Goal: Information Seeking & Learning: Learn about a topic

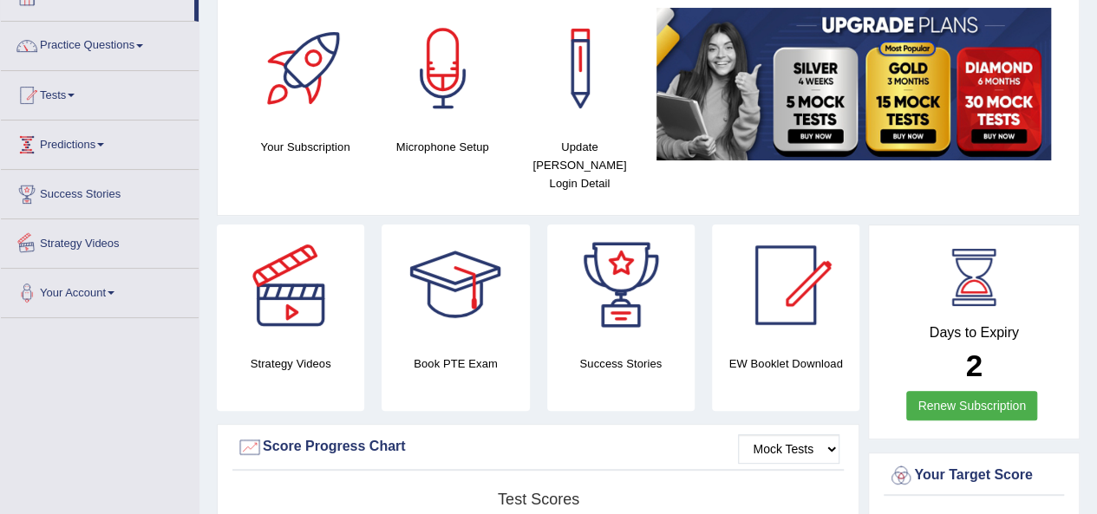
scroll to position [87, 0]
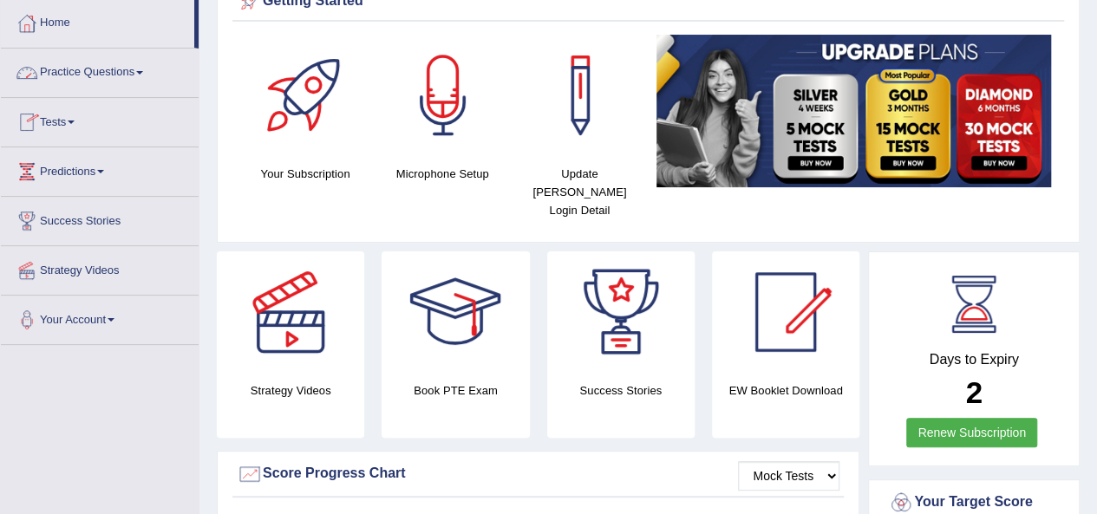
click at [146, 74] on link "Practice Questions" at bounding box center [100, 70] width 198 height 43
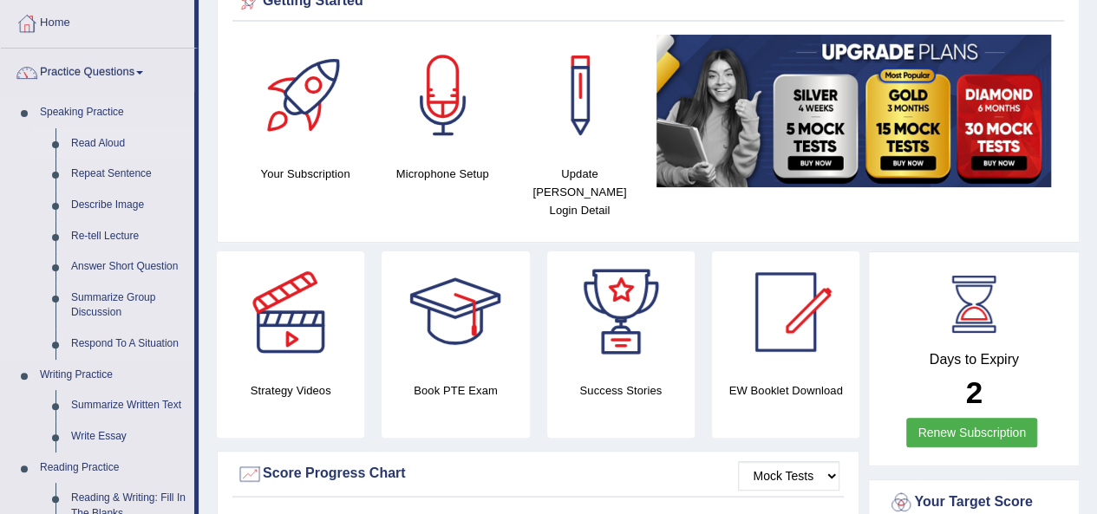
click at [114, 146] on link "Read Aloud" at bounding box center [128, 143] width 131 height 31
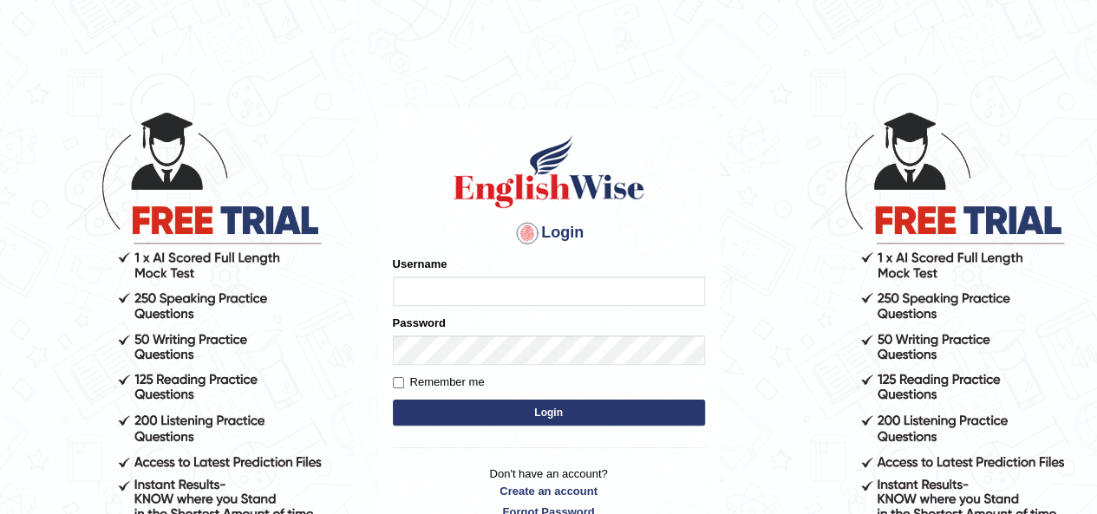
type input "[PERSON_NAME]"
click at [535, 415] on button "Login" at bounding box center [549, 413] width 312 height 26
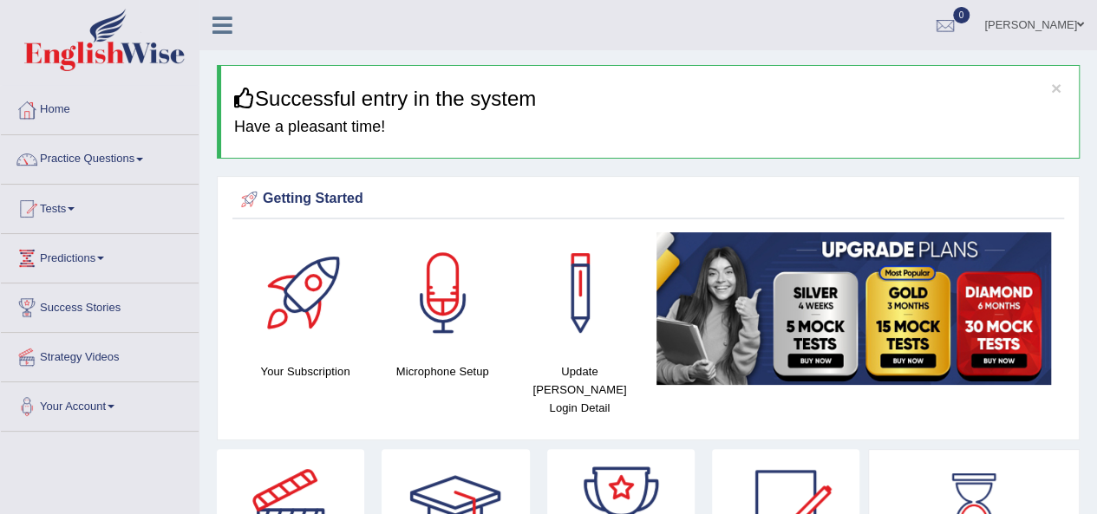
click at [140, 160] on link "Practice Questions" at bounding box center [100, 156] width 198 height 43
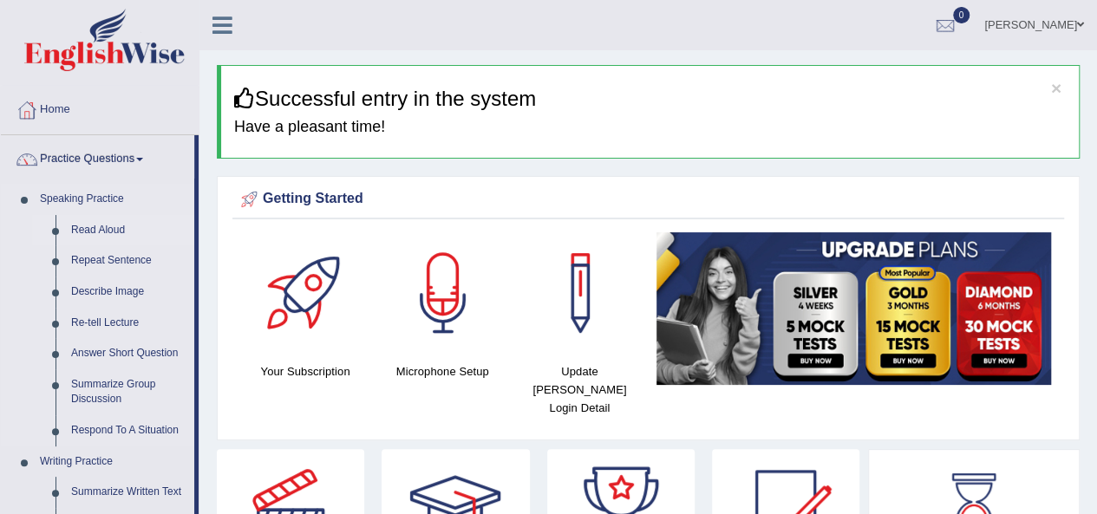
click at [111, 230] on link "Read Aloud" at bounding box center [128, 230] width 131 height 31
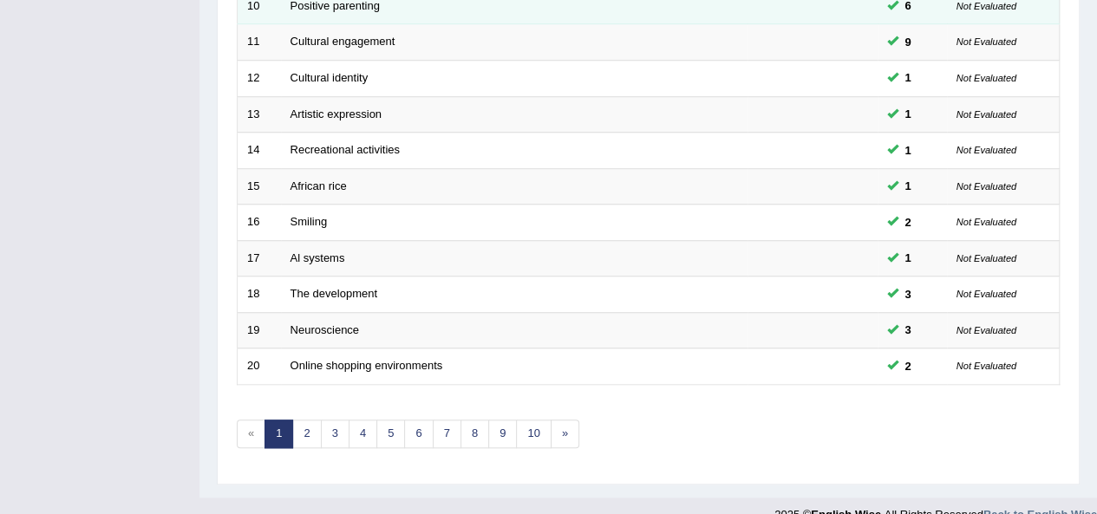
scroll to position [625, 0]
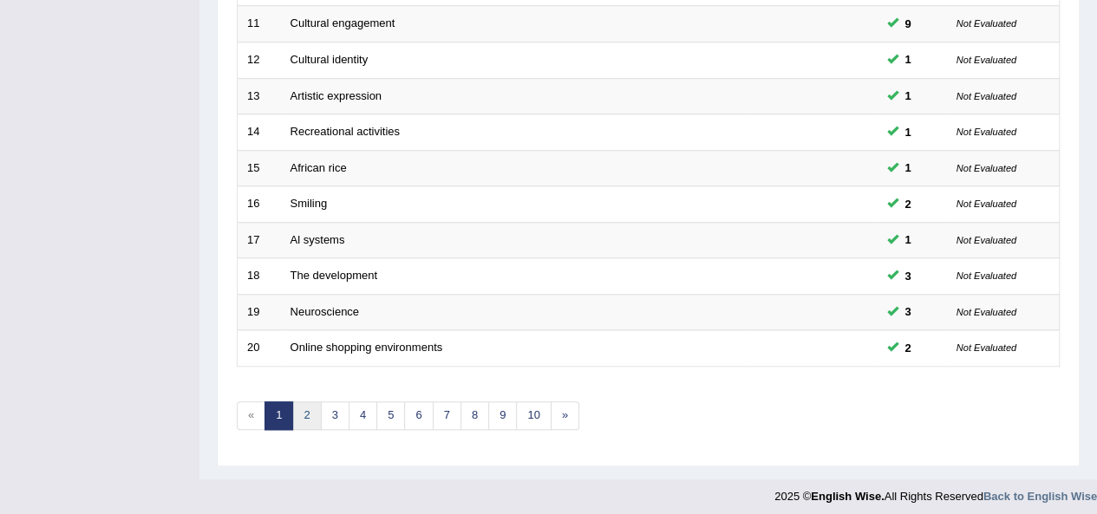
click at [309, 413] on link "2" at bounding box center [306, 415] width 29 height 29
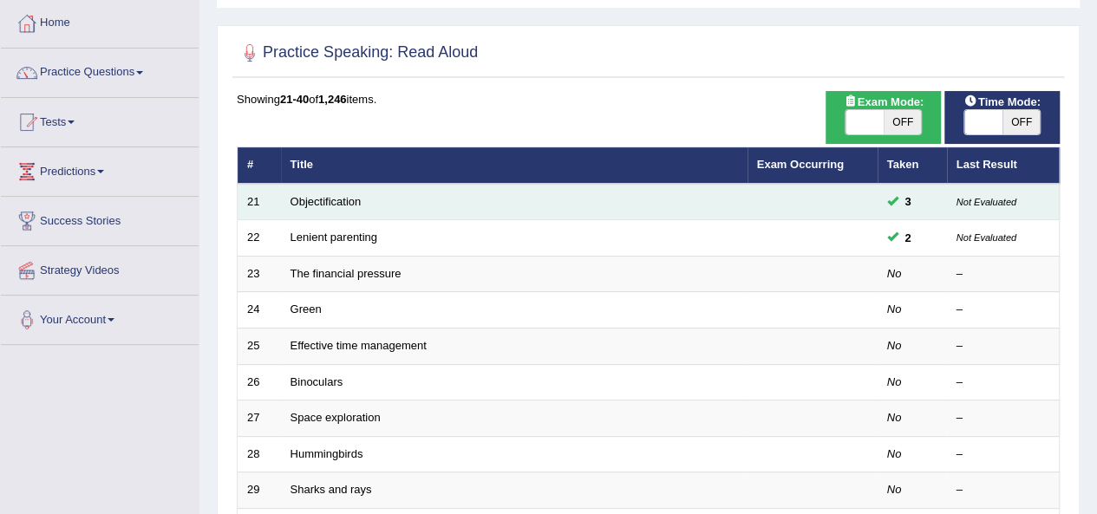
scroll to position [173, 0]
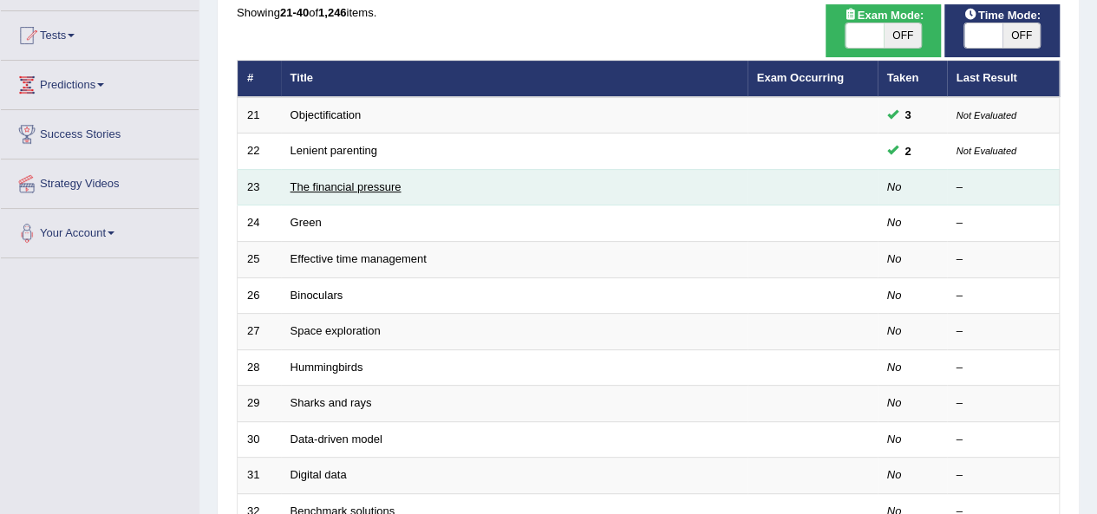
click at [333, 185] on link "The financial pressure" at bounding box center [345, 186] width 111 height 13
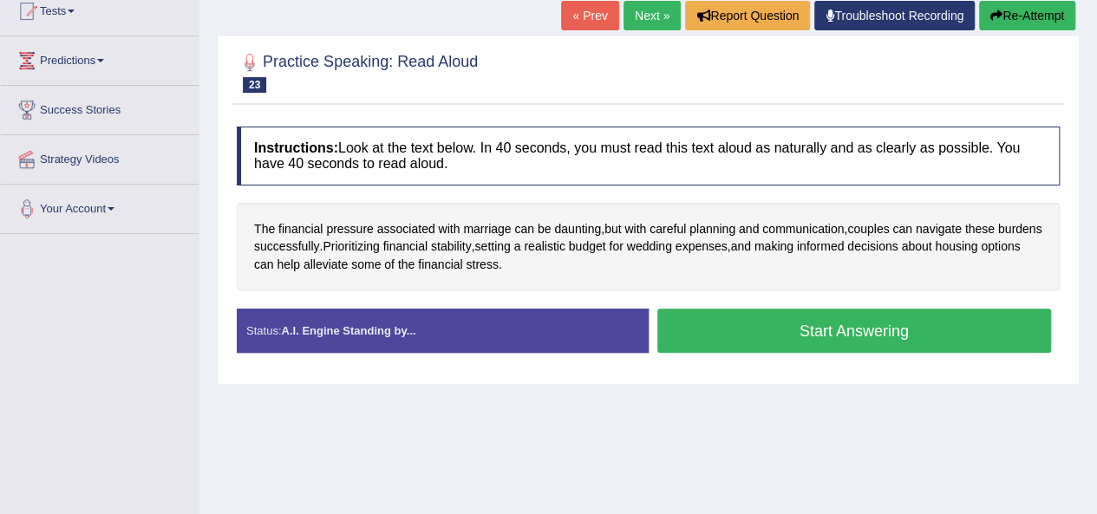
scroll to position [260, 0]
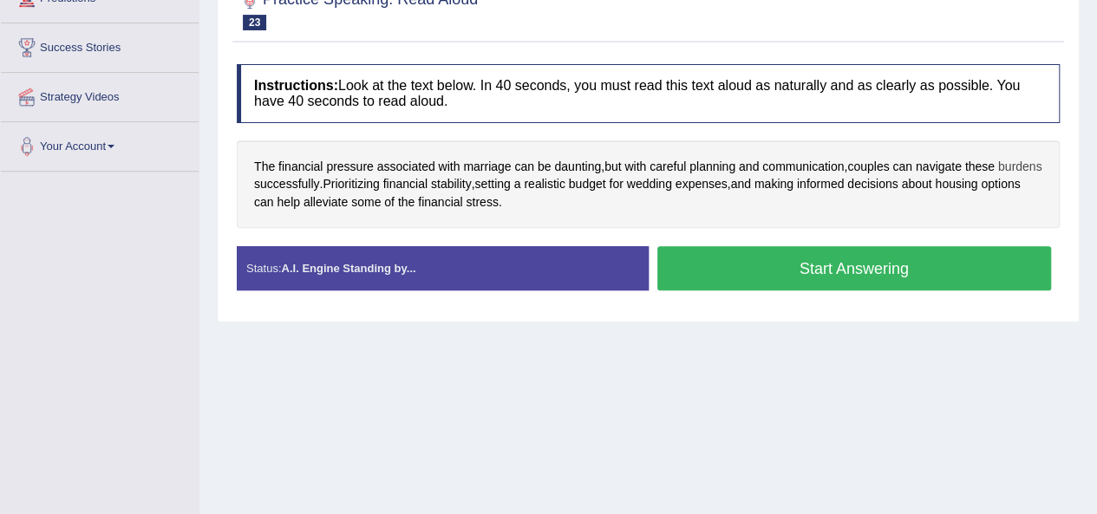
click at [998, 176] on span "burdens" at bounding box center [1020, 167] width 44 height 18
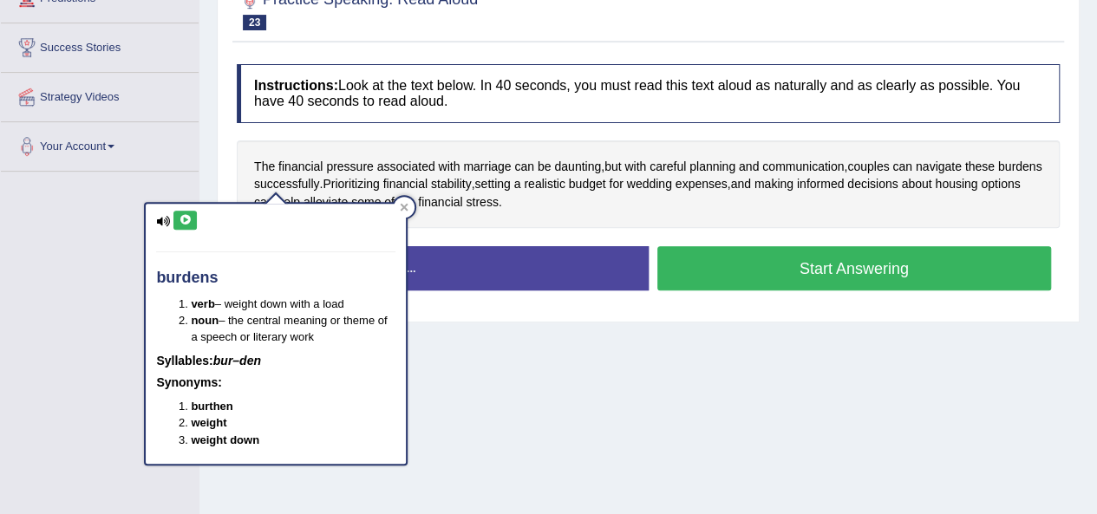
click at [188, 221] on icon at bounding box center [185, 220] width 13 height 10
click at [184, 179] on div "Toggle navigation Home Practice Questions Speaking Practice Read Aloud Repeat S…" at bounding box center [548, 191] width 1097 height 902
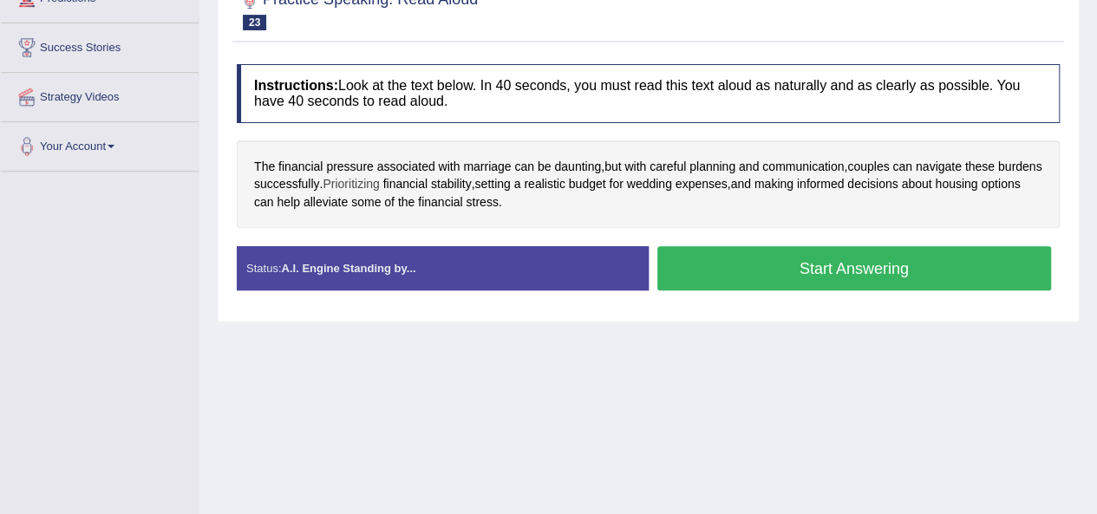
click at [379, 185] on span "Prioritizing" at bounding box center [350, 184] width 56 height 18
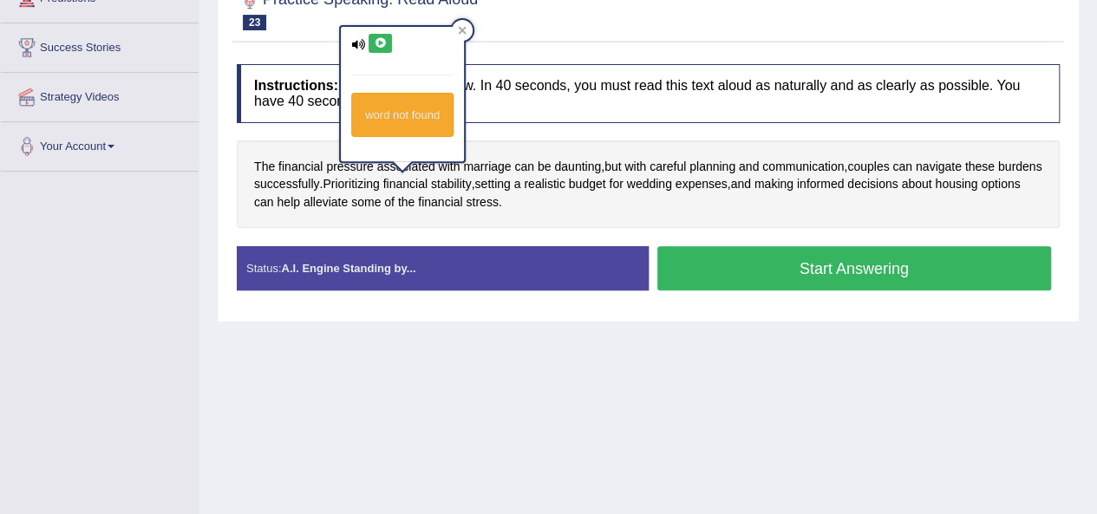
click at [376, 38] on icon at bounding box center [380, 43] width 13 height 10
click at [332, 57] on div "Instructions: Look at the text below. In 40 seconds, you must read this text al…" at bounding box center [647, 183] width 831 height 257
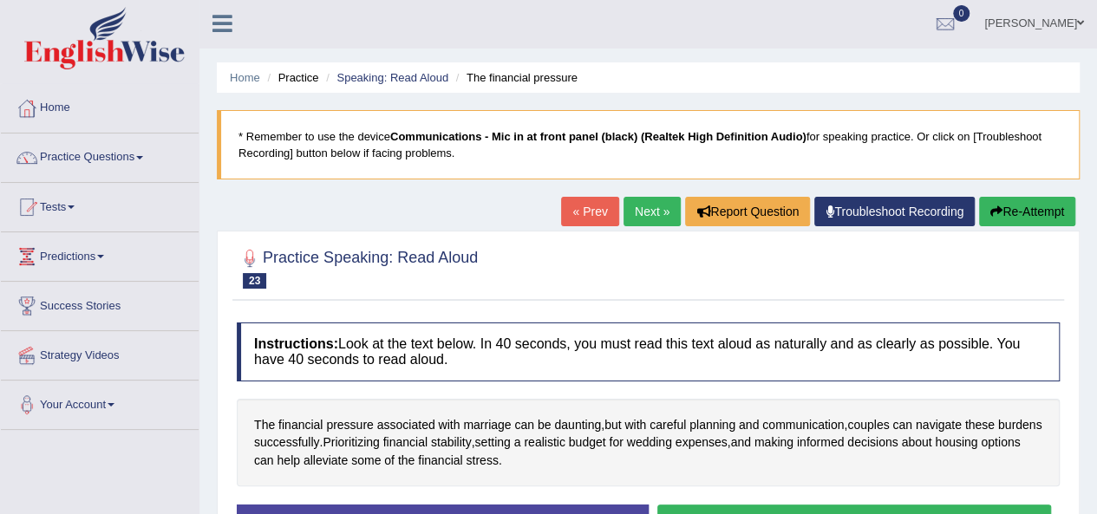
scroll to position [0, 0]
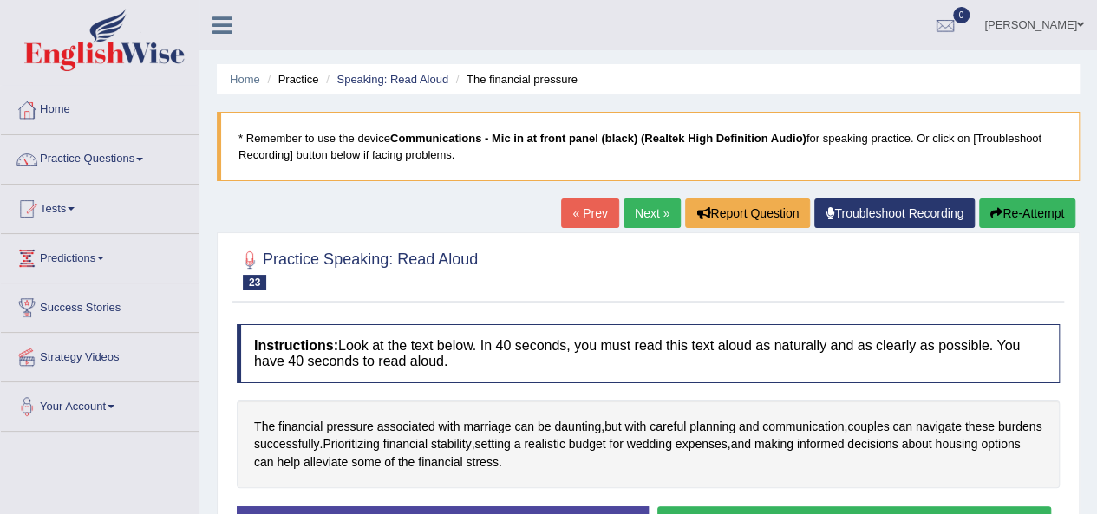
click at [631, 209] on link "Next »" at bounding box center [651, 213] width 57 height 29
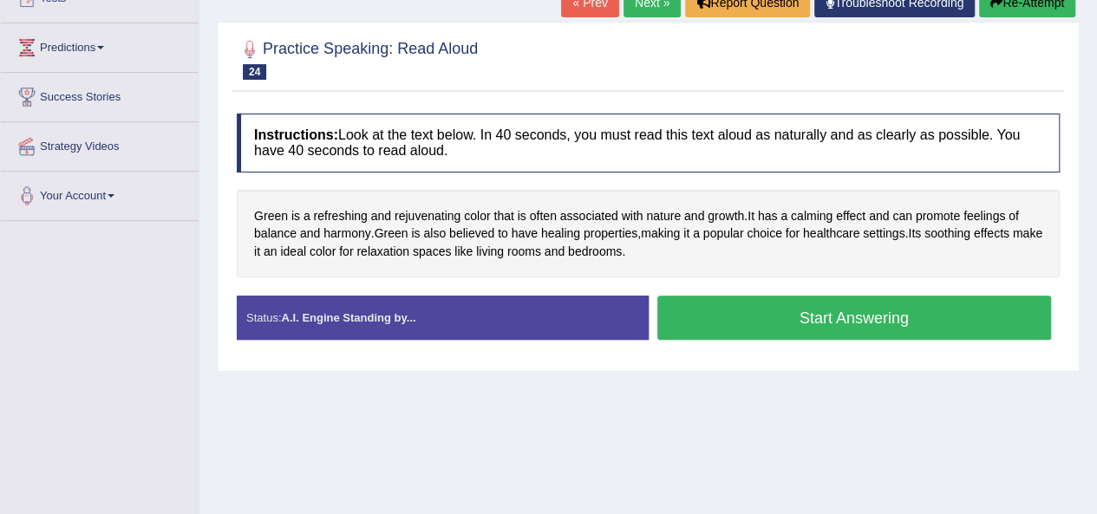
scroll to position [173, 0]
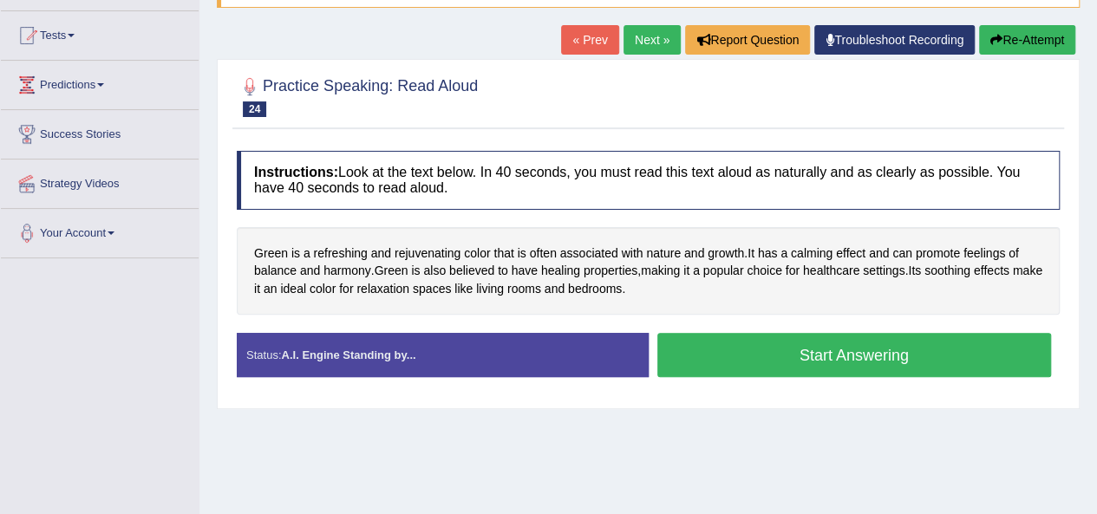
click at [654, 37] on link "Next »" at bounding box center [651, 39] width 57 height 29
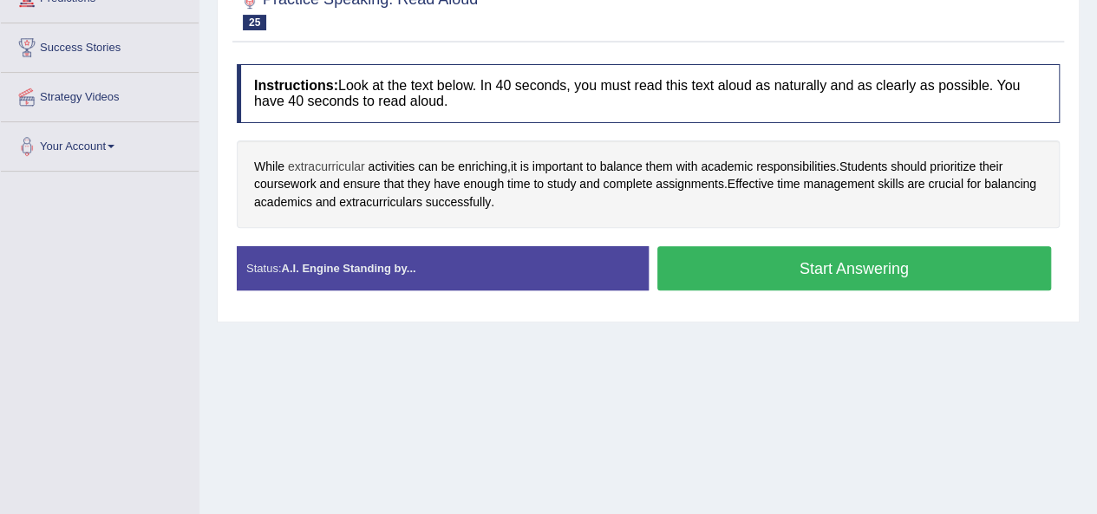
click at [335, 165] on span "extracurricular" at bounding box center [326, 167] width 77 height 18
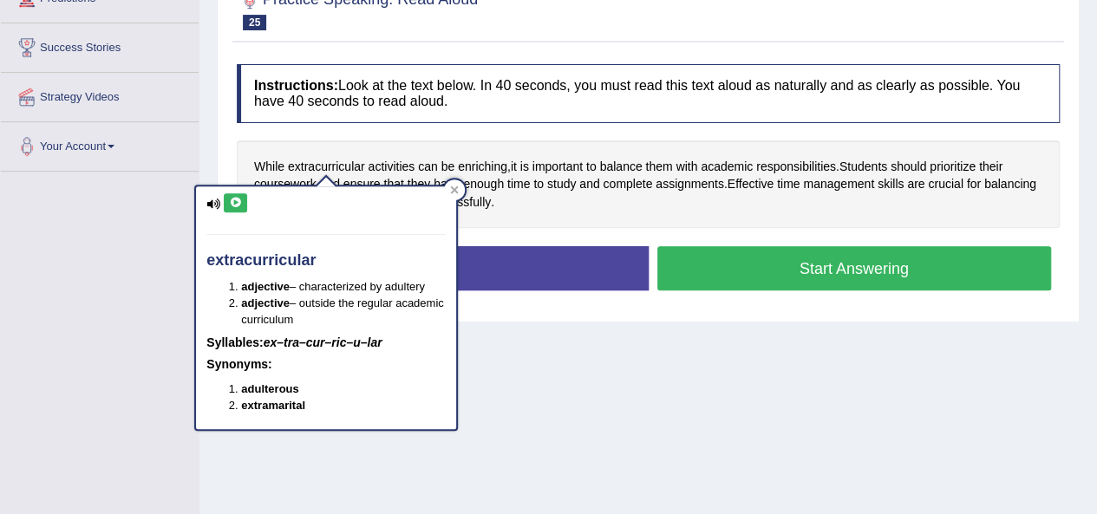
click at [242, 201] on button at bounding box center [235, 202] width 23 height 19
click at [192, 164] on li "Your Account Notifications Microphone Setup Change Password Manage Subscription…" at bounding box center [100, 146] width 198 height 49
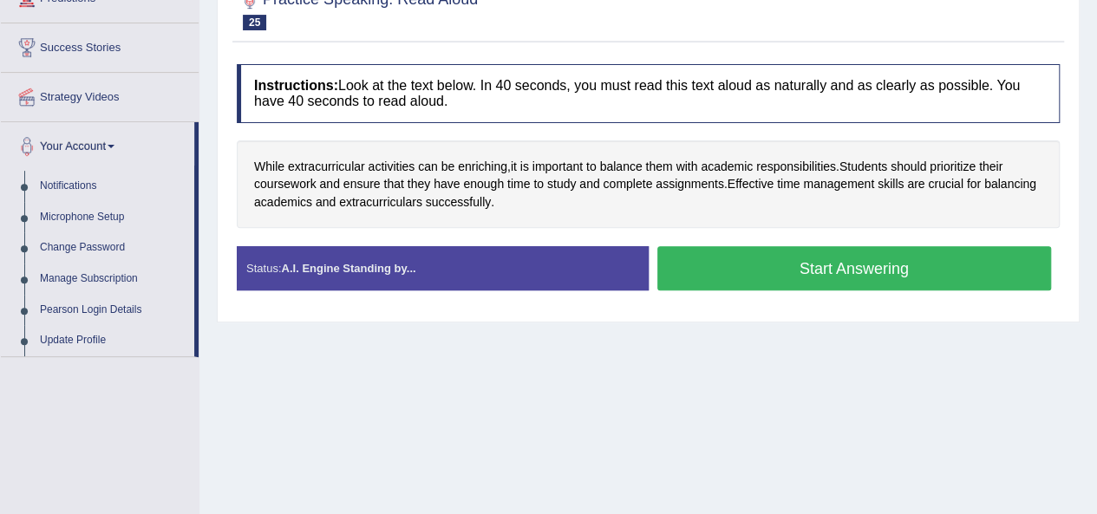
click at [238, 367] on div "Home Practice Speaking: Read Aloud Effective time management * Remember to use …" at bounding box center [647, 173] width 897 height 867
click at [748, 273] on button "Start Answering" at bounding box center [854, 268] width 394 height 44
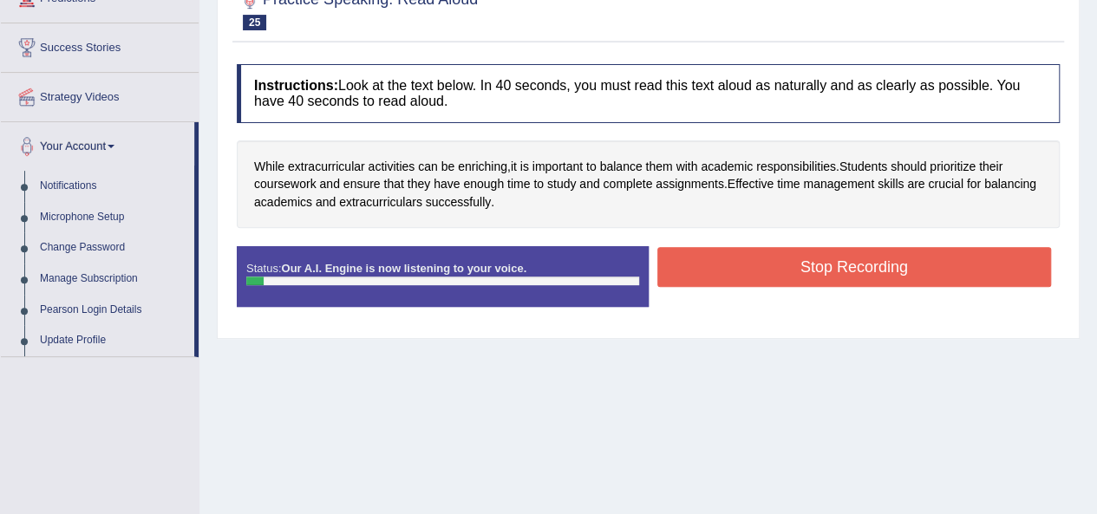
click at [765, 263] on button "Stop Recording" at bounding box center [854, 267] width 394 height 40
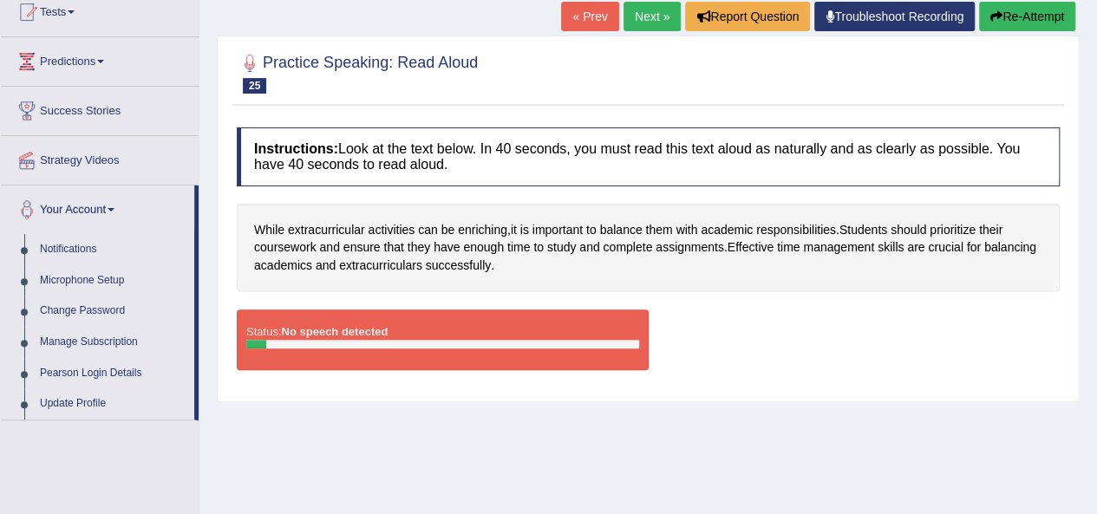
scroll to position [87, 0]
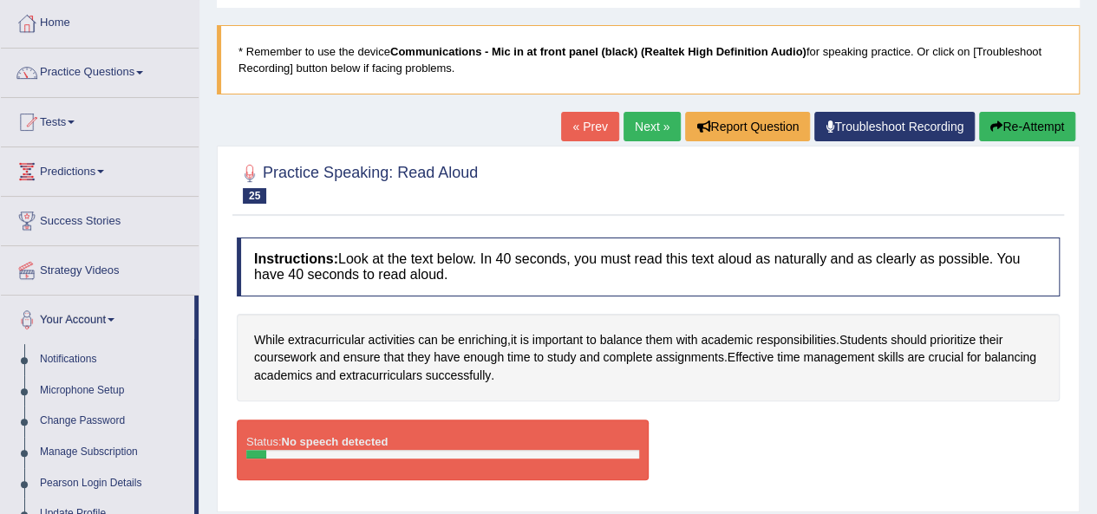
click at [652, 127] on link "Next »" at bounding box center [651, 126] width 57 height 29
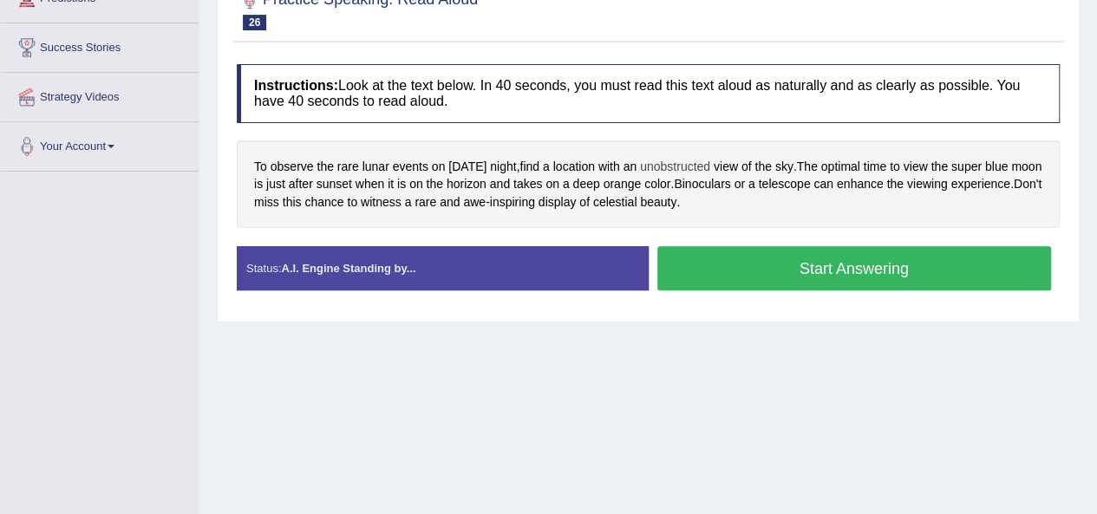
click at [706, 168] on span "unobstructed" at bounding box center [675, 167] width 70 height 18
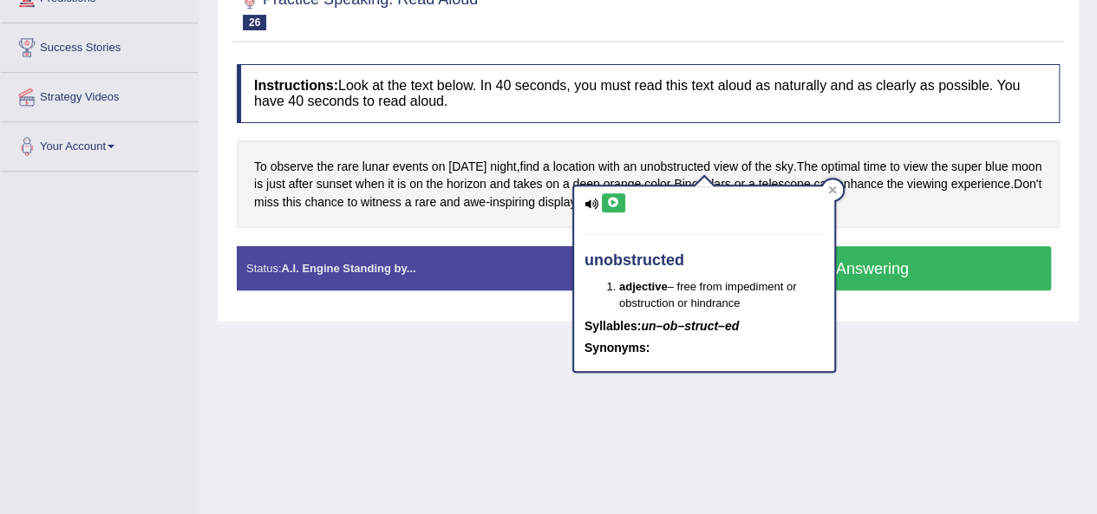
click at [615, 204] on icon at bounding box center [613, 203] width 13 height 10
click at [562, 231] on div "Instructions: Look at the text below. In 40 seconds, you must read this text al…" at bounding box center [647, 183] width 831 height 257
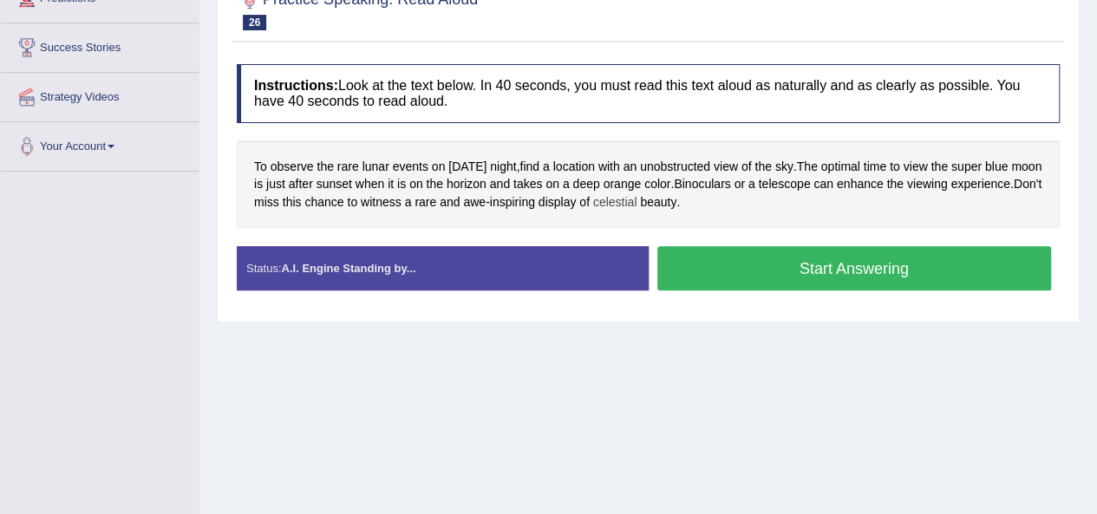
click at [637, 201] on span "celestial" at bounding box center [615, 202] width 44 height 18
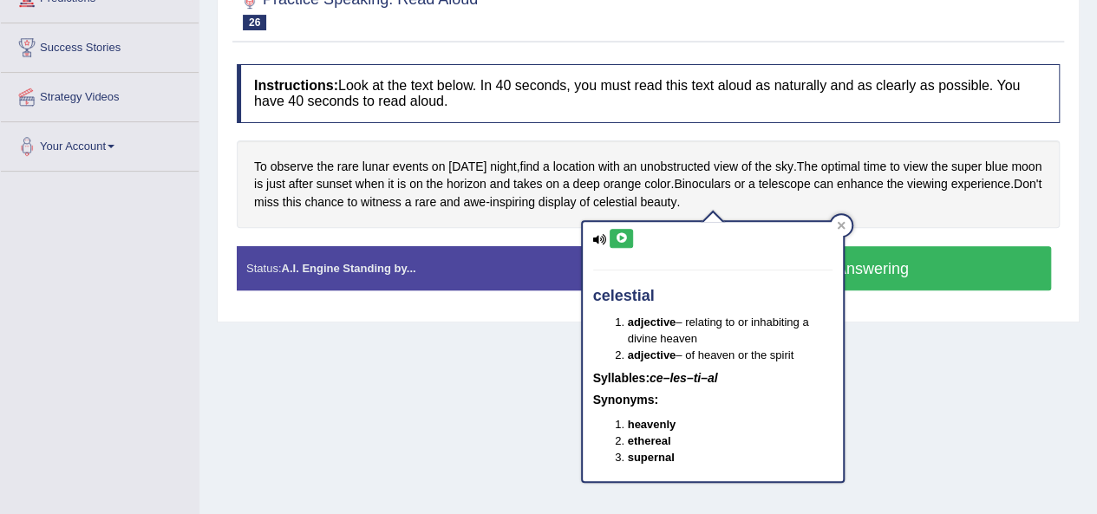
click at [621, 238] on icon at bounding box center [621, 238] width 13 height 10
click at [485, 200] on span "awe" at bounding box center [474, 202] width 23 height 18
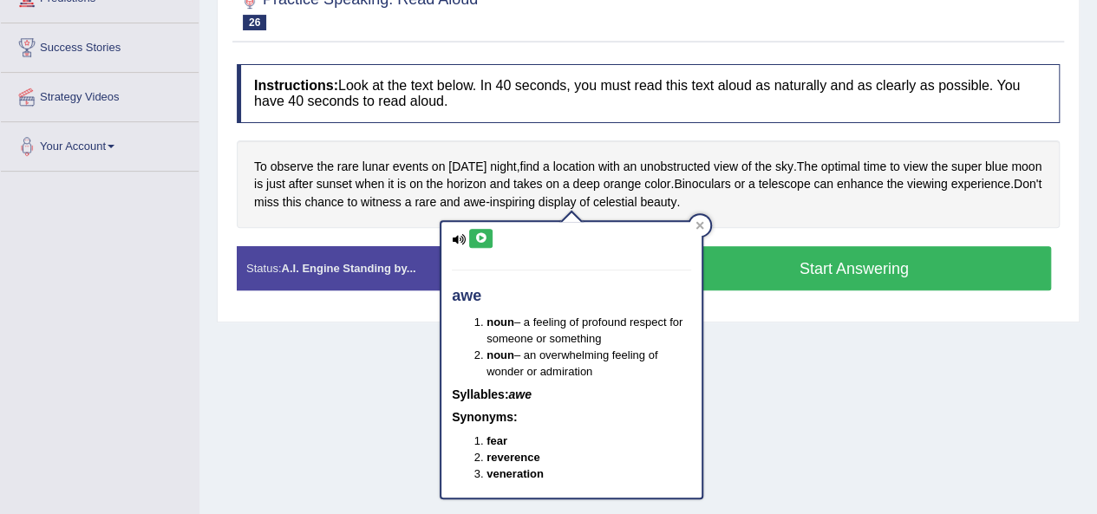
click at [479, 233] on icon at bounding box center [480, 238] width 13 height 10
click at [535, 205] on span "inspiring" at bounding box center [512, 202] width 45 height 18
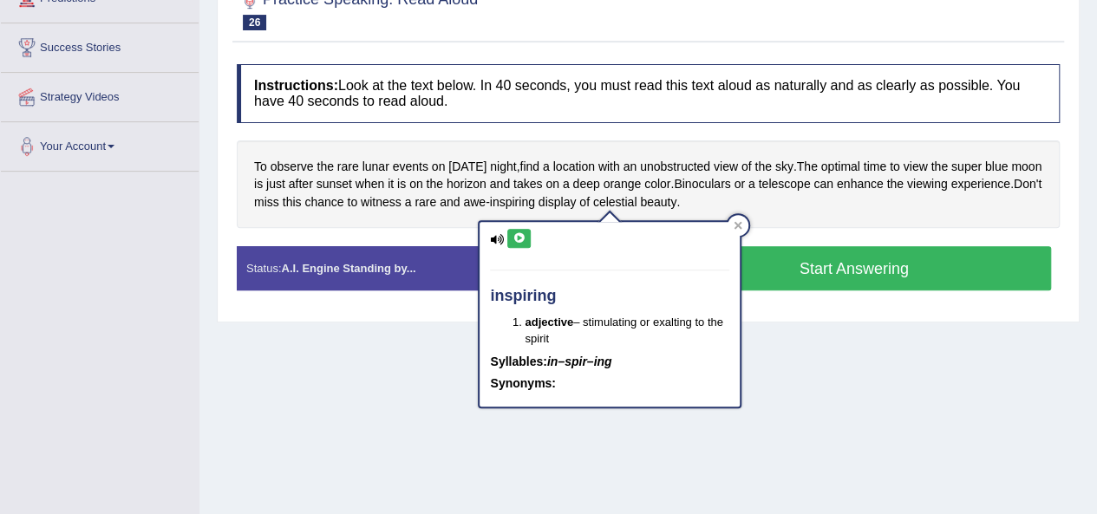
click at [529, 226] on div "inspiring adjective – stimulating or exalting to the spirit Syllables: in–spir–…" at bounding box center [609, 314] width 260 height 185
click at [525, 237] on button at bounding box center [518, 238] width 23 height 19
click at [524, 242] on button at bounding box center [518, 238] width 23 height 19
click at [516, 240] on icon at bounding box center [518, 238] width 13 height 10
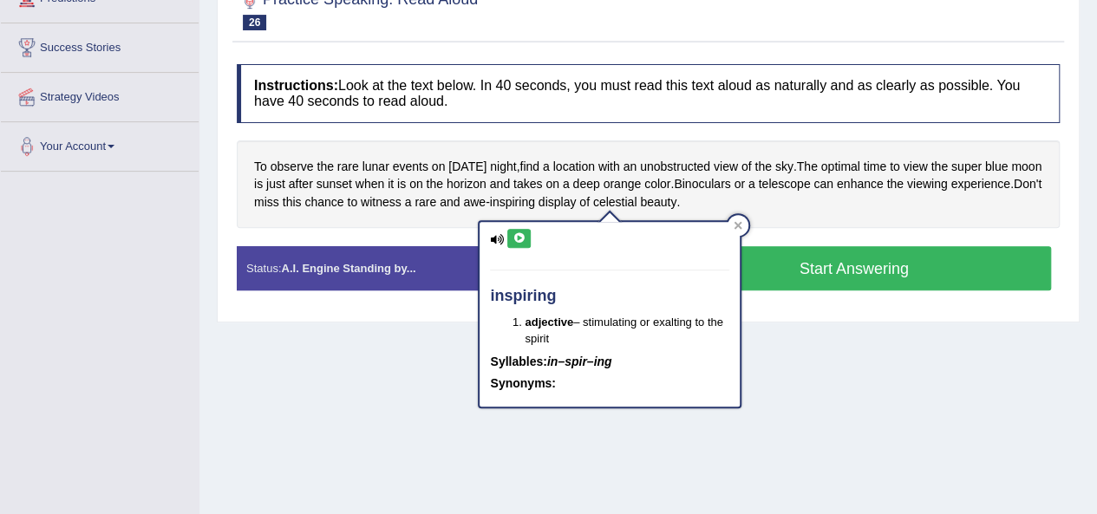
click at [516, 240] on icon at bounding box center [518, 238] width 13 height 10
click at [470, 226] on div "Instructions: Look at the text below. In 40 seconds, you must read this text al…" at bounding box center [647, 183] width 831 height 257
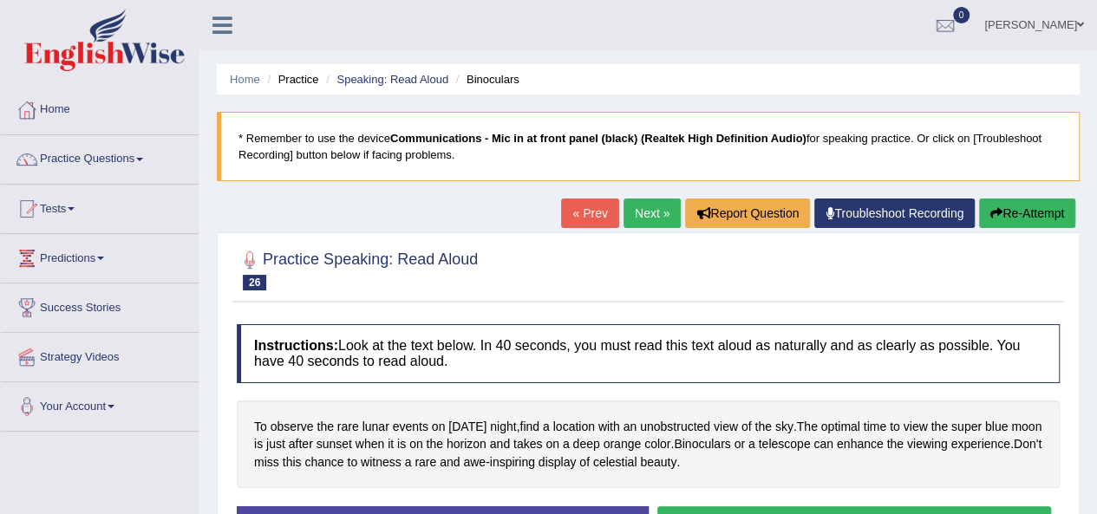
click at [649, 215] on link "Next »" at bounding box center [651, 213] width 57 height 29
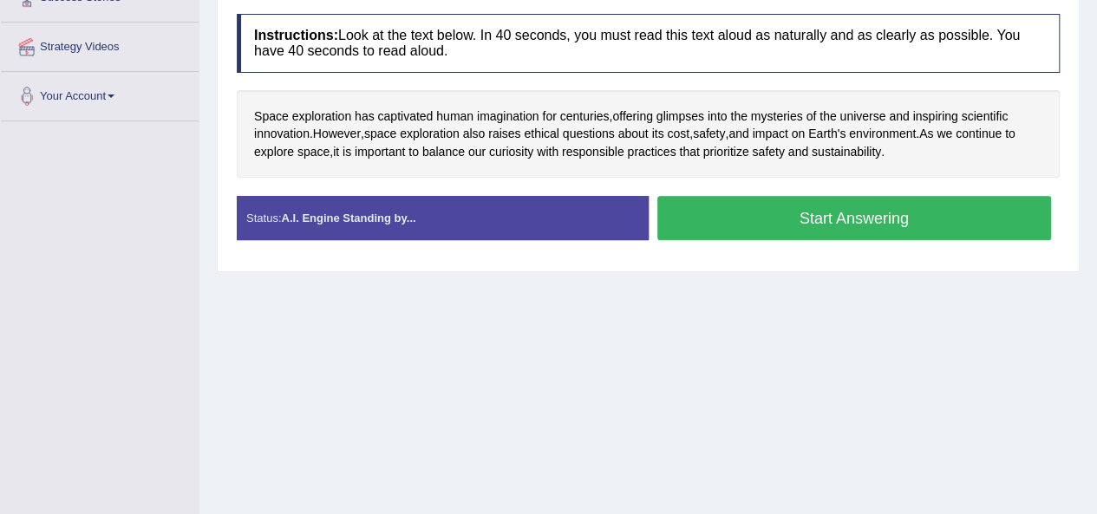
scroll to position [347, 0]
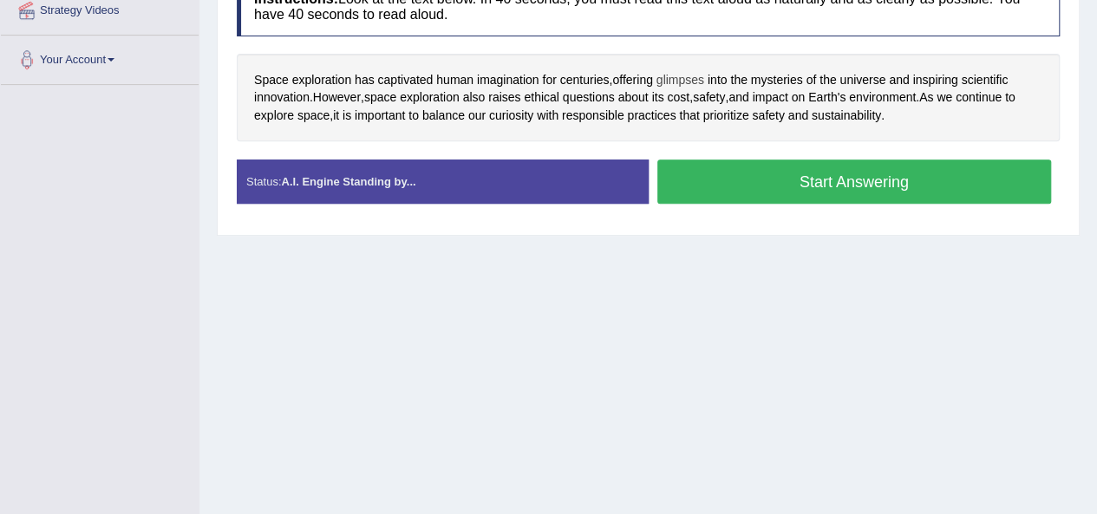
click at [683, 76] on span "glimpses" at bounding box center [680, 80] width 48 height 18
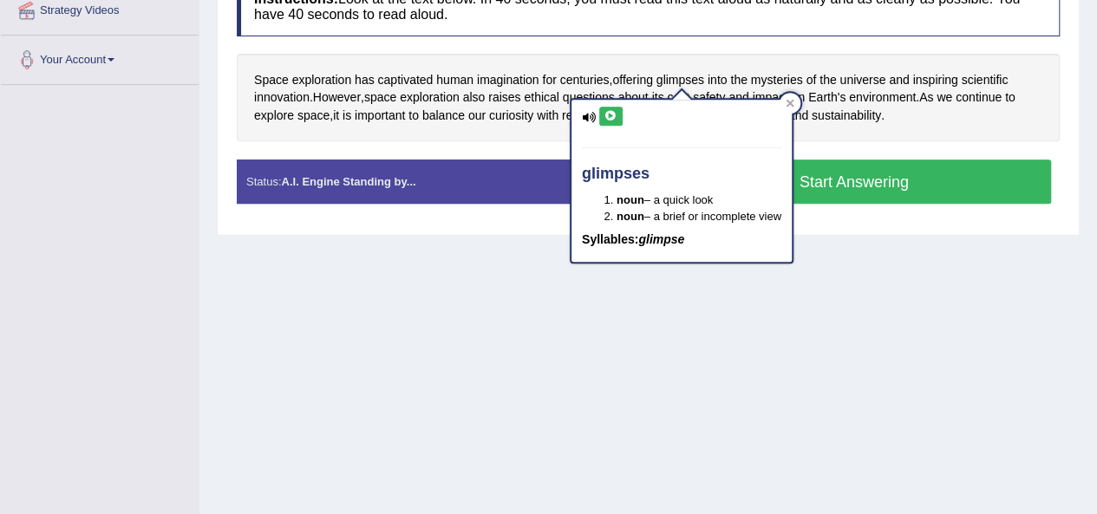
click at [609, 114] on icon at bounding box center [610, 116] width 13 height 10
click at [612, 119] on icon at bounding box center [610, 116] width 13 height 10
click at [667, 33] on h4 "Instructions: Look at the text below. In 40 seconds, you must read this text al…" at bounding box center [648, 6] width 823 height 58
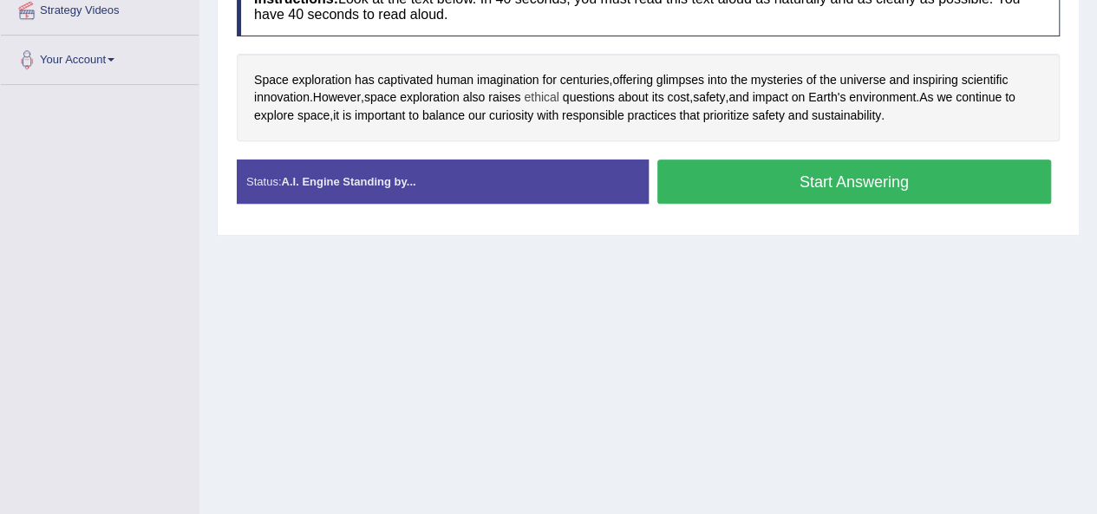
click at [544, 100] on span "ethical" at bounding box center [541, 97] width 35 height 18
click at [547, 96] on span "ethical" at bounding box center [541, 97] width 35 height 18
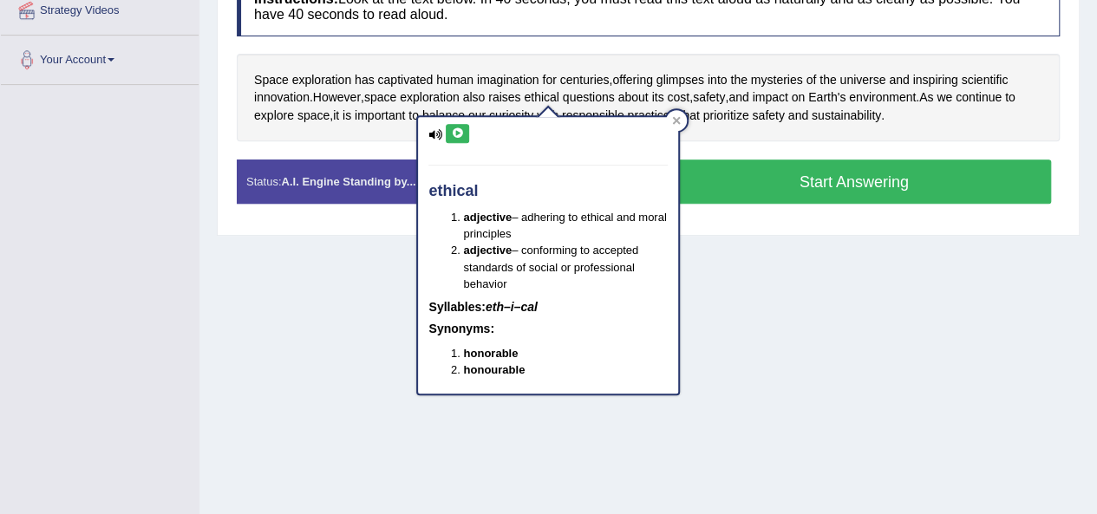
click at [458, 131] on icon at bounding box center [457, 133] width 13 height 10
click at [557, 95] on span "ethical" at bounding box center [541, 97] width 35 height 18
click at [572, 37] on div "Instructions: Look at the text below. In 40 seconds, you must read this text al…" at bounding box center [647, 97] width 831 height 257
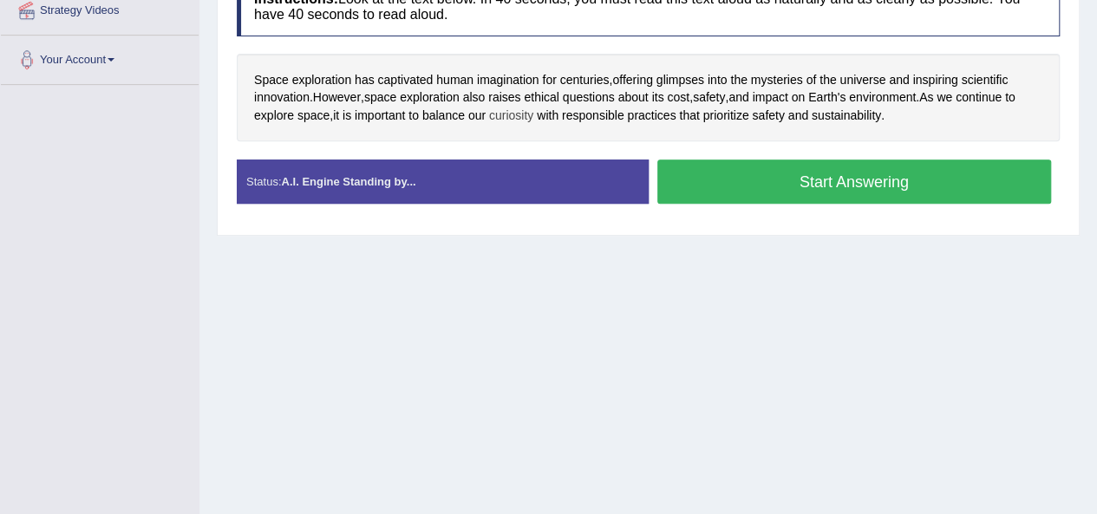
click at [524, 117] on span "curiosity" at bounding box center [511, 116] width 44 height 18
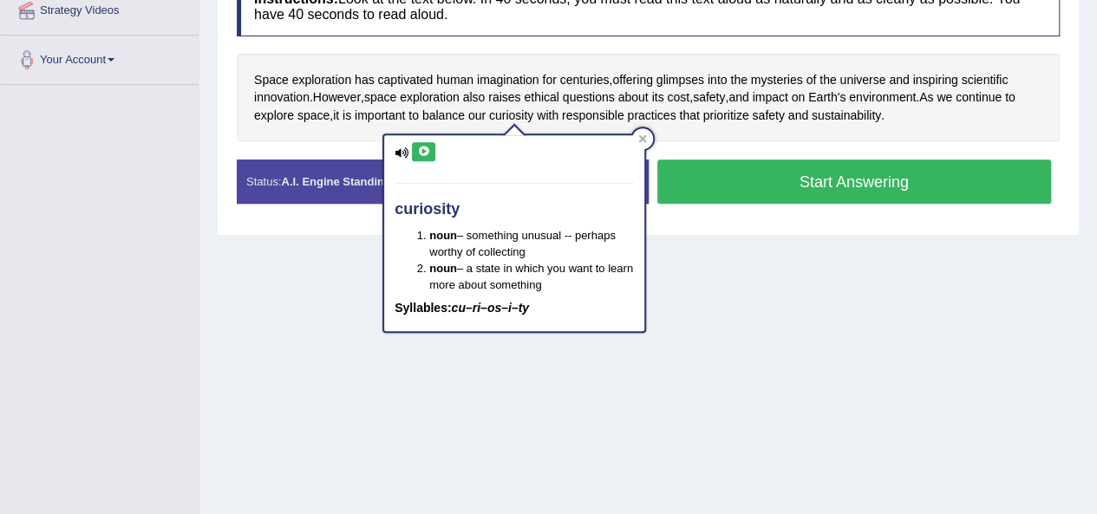
click at [426, 146] on icon at bounding box center [423, 151] width 13 height 10
click at [533, 129] on div "curiosity noun – something unusual -- perhaps worthy of collecting noun – a sta…" at bounding box center [514, 227] width 264 height 211
click at [699, 252] on div "Home Practice Speaking: Read Aloud Space exploration * Remember to use the devi…" at bounding box center [647, 86] width 897 height 867
